Goal: Task Accomplishment & Management: Complete application form

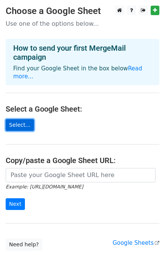
click at [26, 120] on link "Select..." at bounding box center [20, 125] width 28 height 12
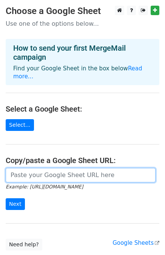
click at [48, 168] on input "url" at bounding box center [81, 175] width 150 height 14
paste input "https://docs.google.com/spreadsheets/d/1bduJrq-ikn-JXiYHb_uPnXYYpN0IjAEwW7SaAdL…"
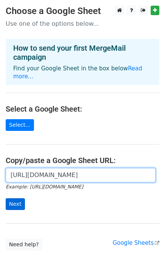
type input "https://docs.google.com/spreadsheets/d/1bduJrq-ikn-JXiYHb_uPnXYYpN0IjAEwW7SaAdL…"
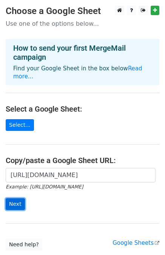
click at [14, 198] on input "Next" at bounding box center [15, 204] width 19 height 12
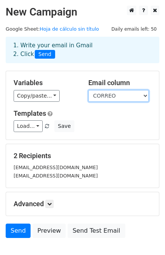
click at [105, 97] on select "NOMBRE CORREO NOTA" at bounding box center [118, 96] width 61 height 12
select select "NOMBRE"
click at [88, 90] on select "NOMBRE CORREO NOTA" at bounding box center [118, 96] width 61 height 12
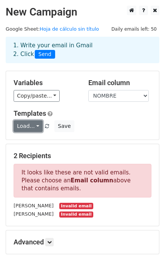
click at [21, 127] on link "Load..." at bounding box center [28, 126] width 29 height 12
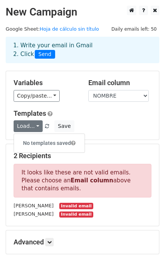
click at [29, 133] on div "No templates saved" at bounding box center [49, 142] width 71 height 19
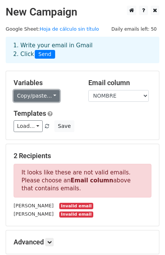
click at [40, 98] on link "Copy/paste..." at bounding box center [37, 96] width 46 height 12
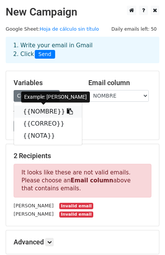
click at [41, 112] on link "{{NOMBRE}}" at bounding box center [48, 112] width 68 height 12
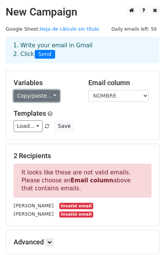
click at [27, 92] on link "Copy/paste..." at bounding box center [37, 96] width 46 height 12
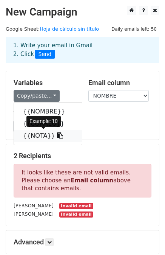
click at [36, 139] on link "{{NOTA}}" at bounding box center [48, 136] width 68 height 12
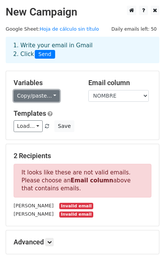
click at [40, 97] on link "Copy/paste..." at bounding box center [37, 96] width 46 height 12
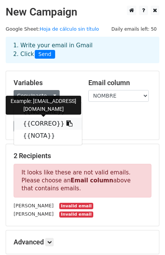
click at [49, 121] on link "{{CORREO}}" at bounding box center [48, 124] width 68 height 12
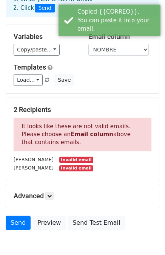
scroll to position [53, 0]
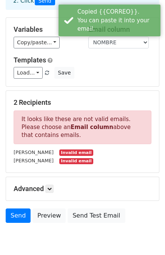
click at [59, 160] on small "Invalid email" at bounding box center [76, 161] width 34 height 6
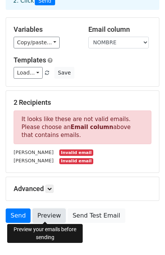
click at [41, 219] on link "Preview" at bounding box center [49, 215] width 33 height 14
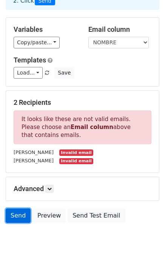
click at [13, 211] on link "Send" at bounding box center [18, 215] width 25 height 14
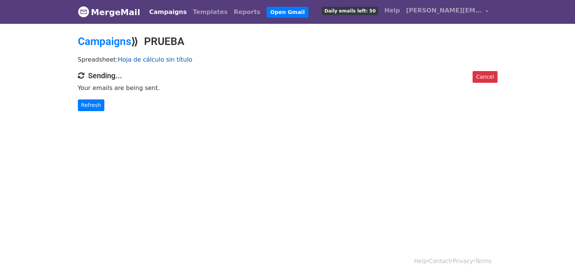
click at [139, 60] on link "Hoja de cálculo sin título" at bounding box center [155, 59] width 75 height 7
click at [484, 79] on link "Cancel" at bounding box center [485, 77] width 25 height 12
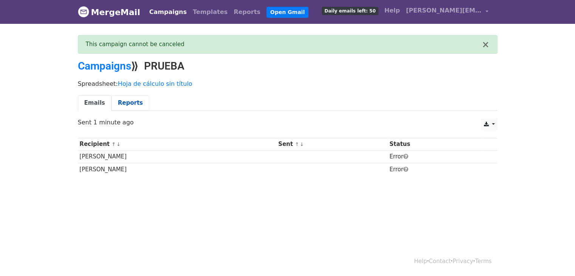
click at [127, 103] on link "Reports" at bounding box center [131, 103] width 38 height 16
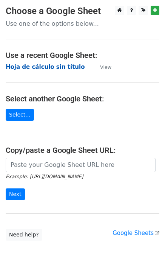
click at [26, 66] on strong "Hoja de cálculo sin título" at bounding box center [45, 67] width 79 height 7
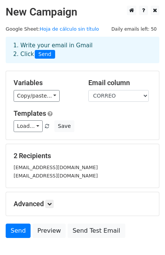
click at [42, 163] on div "paulinaclaussen@gmail.com" at bounding box center [82, 167] width 149 height 9
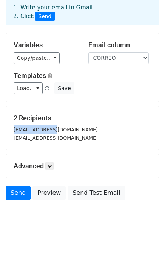
scroll to position [46, 0]
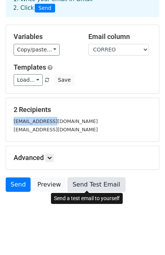
click at [80, 181] on link "Send Test Email" at bounding box center [96, 184] width 57 height 14
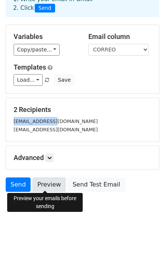
click at [38, 186] on link "Preview" at bounding box center [49, 184] width 33 height 14
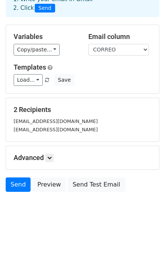
click at [83, 137] on div "2 Recipients paulinaclaussen@gmail.com paulinaclaussen@hotmail.com" at bounding box center [82, 119] width 153 height 43
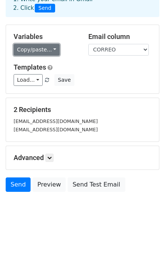
click at [35, 48] on link "Copy/paste..." at bounding box center [37, 50] width 46 height 12
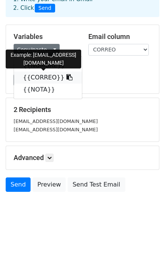
click at [37, 76] on link "{{CORREO}}" at bounding box center [48, 77] width 68 height 12
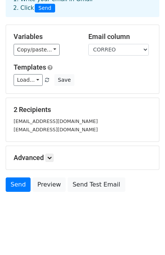
click at [31, 56] on div "Variables Copy/paste... {{NOMBRE}} {{CORREO}} {{NOTA}} Email column NOMBRE CORR…" at bounding box center [82, 59] width 153 height 68
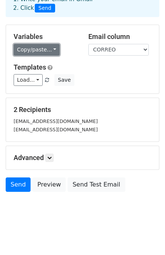
click at [26, 52] on link "Copy/paste..." at bounding box center [37, 50] width 46 height 12
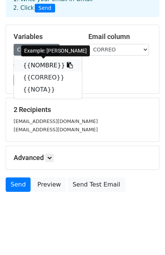
click at [28, 65] on link "{{NOMBRE}}" at bounding box center [48, 65] width 68 height 12
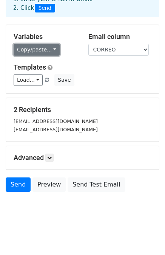
click at [47, 50] on link "Copy/paste..." at bounding box center [37, 50] width 46 height 12
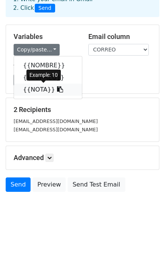
click at [39, 86] on link "{{NOTA}}" at bounding box center [48, 90] width 68 height 12
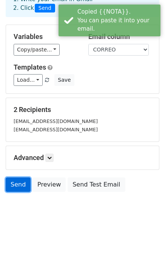
click at [19, 186] on link "Send" at bounding box center [18, 184] width 25 height 14
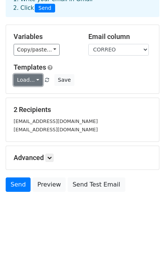
click at [33, 82] on link "Load..." at bounding box center [28, 80] width 29 height 12
click at [39, 91] on h6 "No templates saved" at bounding box center [49, 97] width 71 height 12
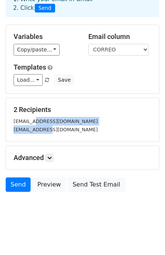
drag, startPoint x: 41, startPoint y: 126, endPoint x: 28, endPoint y: 113, distance: 18.2
click at [28, 113] on div "2 Recipients paulinaclaussen@gmail.com paulinaclaussen@hotmail.com" at bounding box center [83, 120] width 138 height 28
click at [28, 113] on h5 "2 Recipients" at bounding box center [83, 110] width 138 height 8
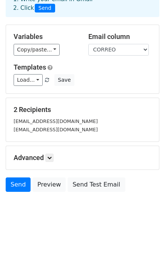
click at [28, 113] on h5 "2 Recipients" at bounding box center [83, 110] width 138 height 8
click at [64, 114] on div "2 Recipients paulinaclaussen@gmail.com paulinaclaussen@hotmail.com" at bounding box center [83, 120] width 138 height 28
drag, startPoint x: 57, startPoint y: 109, endPoint x: 12, endPoint y: 112, distance: 44.3
click at [12, 112] on div "2 Recipients paulinaclaussen@gmail.com paulinaclaussen@hotmail.com" at bounding box center [82, 119] width 153 height 43
copy h5 "2 Recipients"
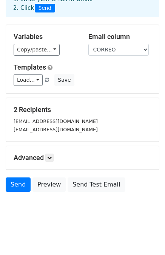
click at [57, 102] on div "2 Recipients paulinaclaussen@gmail.com paulinaclaussen@hotmail.com" at bounding box center [82, 119] width 153 height 43
click at [54, 158] on link at bounding box center [49, 158] width 8 height 8
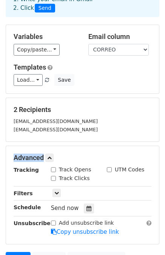
drag, startPoint x: 163, startPoint y: 129, endPoint x: 163, endPoint y: 158, distance: 28.7
click at [163, 158] on main "New Campaign Daily emails left: 50 Google Sheet: Hoja de cálculo sin título 1. …" at bounding box center [82, 115] width 165 height 310
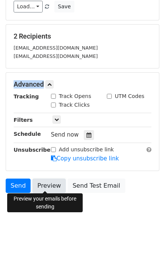
click at [40, 187] on link "Preview" at bounding box center [49, 186] width 33 height 14
click at [40, 183] on link "Preview" at bounding box center [49, 186] width 33 height 14
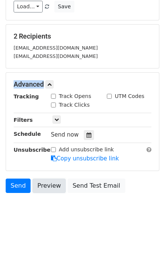
click at [40, 183] on link "Preview" at bounding box center [49, 186] width 33 height 14
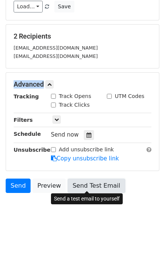
click at [84, 183] on link "Send Test Email" at bounding box center [96, 186] width 57 height 14
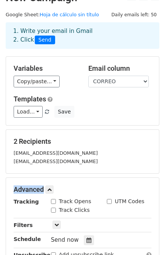
scroll to position [9, 0]
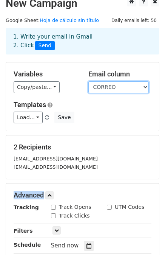
click at [111, 89] on select "NOMBRE CORREO NOTA" at bounding box center [118, 87] width 61 height 12
click at [88, 81] on select "NOMBRE CORREO NOTA" at bounding box center [118, 87] width 61 height 12
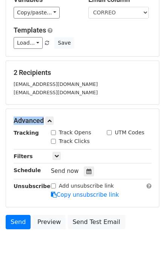
scroll to position [85, 0]
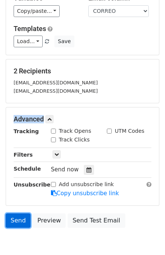
click at [17, 217] on link "Send" at bounding box center [18, 220] width 25 height 14
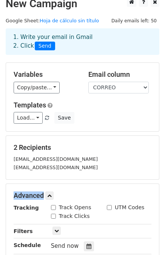
scroll to position [0, 0]
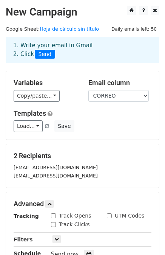
click at [75, 44] on div "1. Write your email in Gmail 2. Click Send" at bounding box center [83, 49] width 150 height 17
click at [64, 28] on link "Hoja de cálculo sin título" at bounding box center [69, 29] width 59 height 6
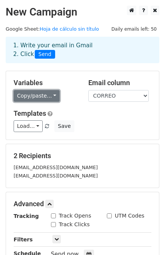
click at [36, 101] on link "Copy/paste..." at bounding box center [37, 96] width 46 height 12
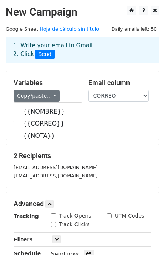
click at [85, 121] on div "Load... No templates saved Save" at bounding box center [82, 126] width 149 height 12
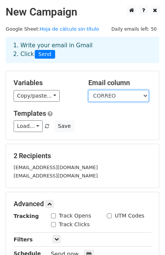
click at [107, 100] on select "NOMBRE CORREO NOTA" at bounding box center [118, 96] width 61 height 12
click at [88, 90] on select "NOMBRE CORREO NOTA" at bounding box center [118, 96] width 61 height 12
click at [111, 99] on select "NOMBRE CORREO NOTA" at bounding box center [118, 96] width 61 height 12
click at [88, 90] on select "NOMBRE CORREO NOTA" at bounding box center [118, 96] width 61 height 12
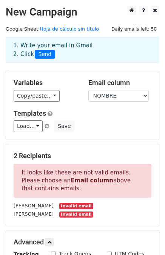
drag, startPoint x: 121, startPoint y: 104, endPoint x: 114, endPoint y: 101, distance: 7.6
click at [114, 101] on div "Variables Copy/paste... {{NOMBRE}} {{CORREO}} {{NOTA}} Email column NOMBRE CORR…" at bounding box center [82, 105] width 153 height 68
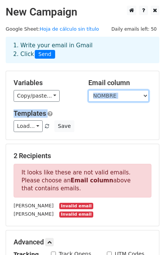
click at [114, 101] on select "NOMBRE CORREO NOTA" at bounding box center [118, 96] width 61 height 12
select select "CORREO"
click at [88, 90] on select "NOMBRE CORREO NOTA" at bounding box center [118, 96] width 61 height 12
